Goal: Find specific page/section: Find specific page/section

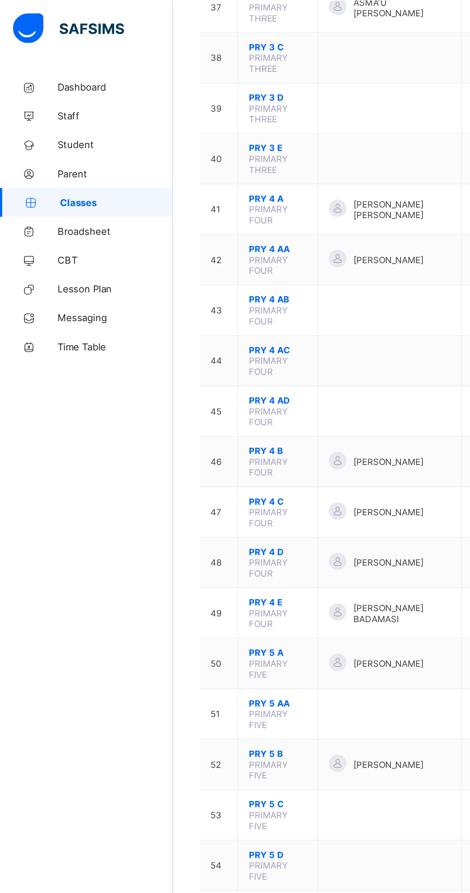
scroll to position [1304, 0]
click at [42, 160] on link "Broadsheet" at bounding box center [57, 153] width 115 height 19
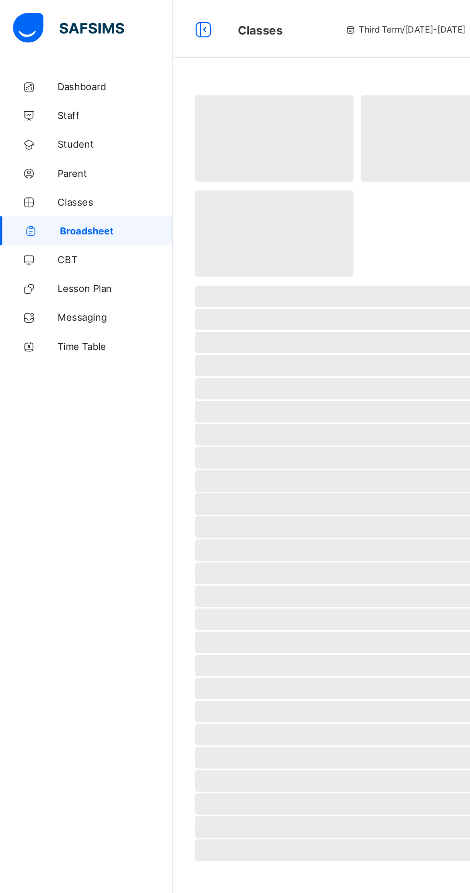
click at [63, 766] on div "Dashboard Staff Student Parent Classes Broadsheet CBT Lesson Plan Messaging Tim…" at bounding box center [57, 465] width 115 height 855
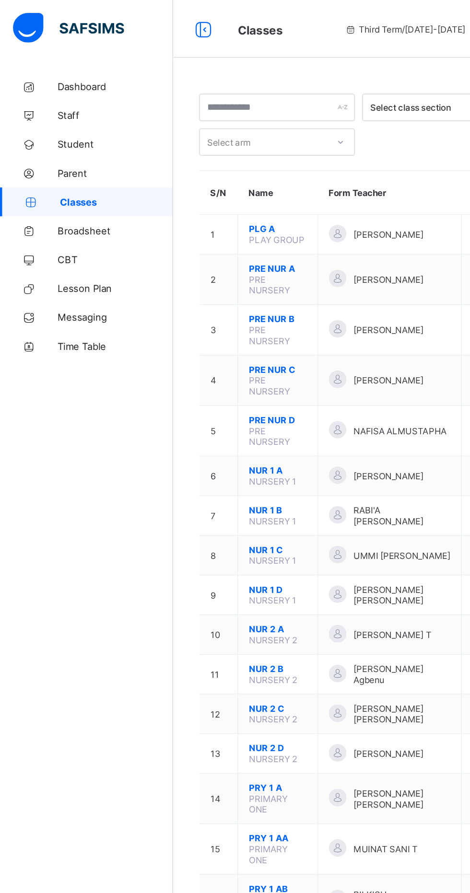
click at [74, 153] on span "Broadsheet" at bounding box center [76, 154] width 77 height 8
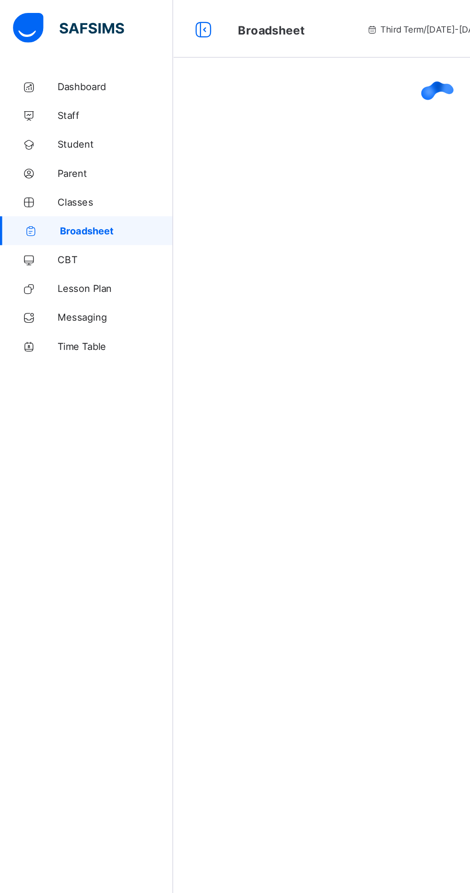
click at [65, 154] on span "Broadsheet" at bounding box center [77, 154] width 75 height 8
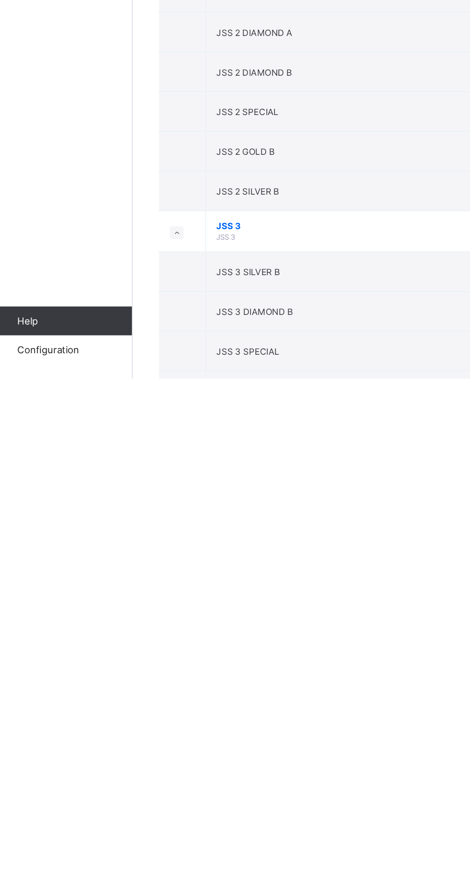
scroll to position [1671, 0]
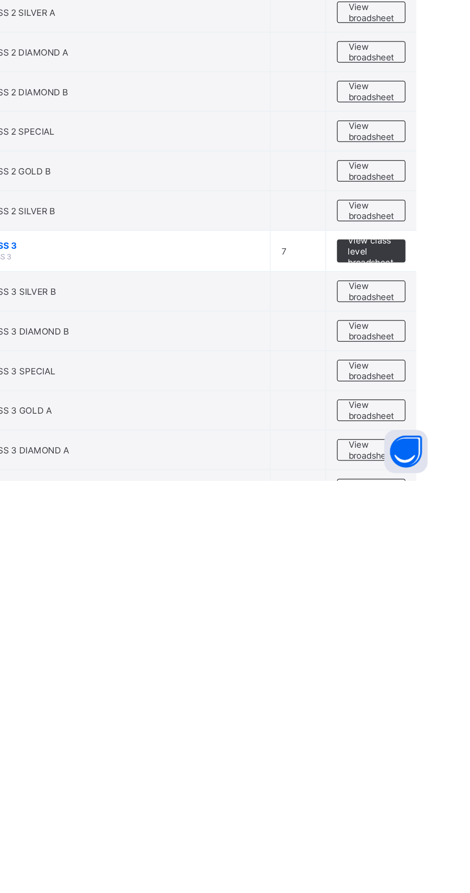
click at [430, 730] on span "View class level broadsheet" at bounding box center [422, 741] width 31 height 22
